Goal: Task Accomplishment & Management: Use online tool/utility

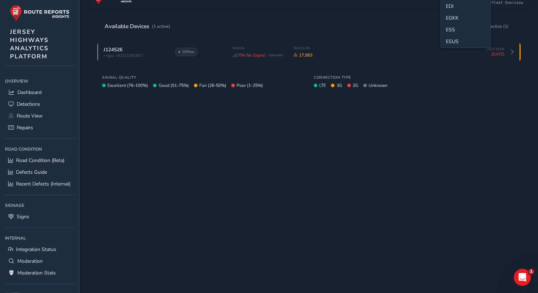
scroll to position [174, 0]
click at [456, 33] on li "LAN" at bounding box center [466, 34] width 50 height 12
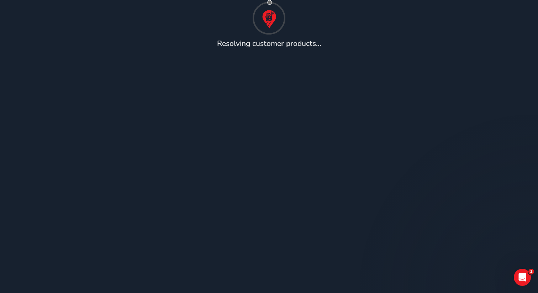
scroll to position [40, 0]
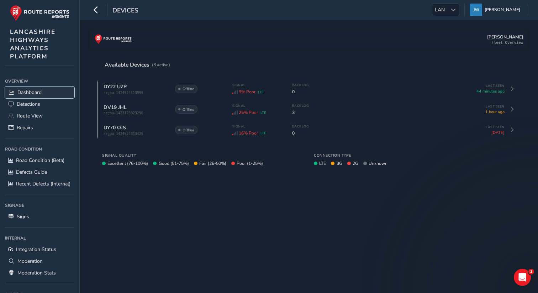
click at [42, 95] on link "Dashboard" at bounding box center [39, 93] width 69 height 12
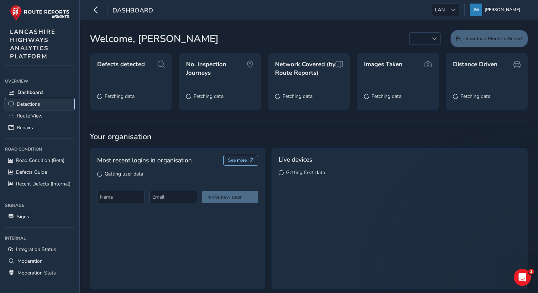
click at [39, 109] on link "Detections" at bounding box center [39, 104] width 69 height 12
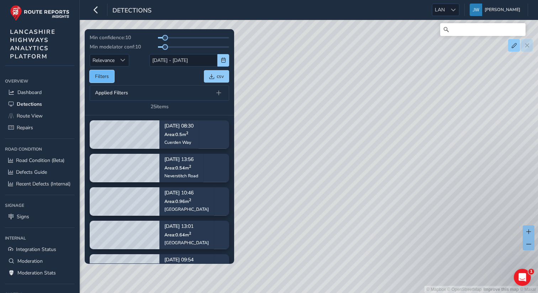
click at [106, 75] on button "Filters" at bounding box center [102, 76] width 25 height 12
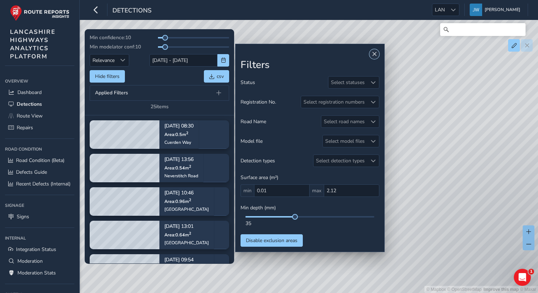
click at [376, 51] on button "Close" at bounding box center [375, 54] width 10 height 10
